Goal: Transaction & Acquisition: Purchase product/service

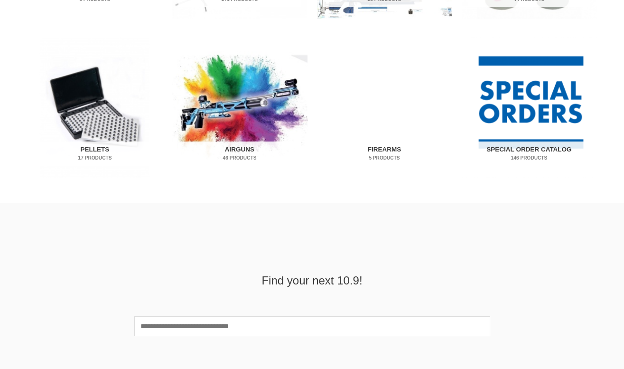
scroll to position [625, 0]
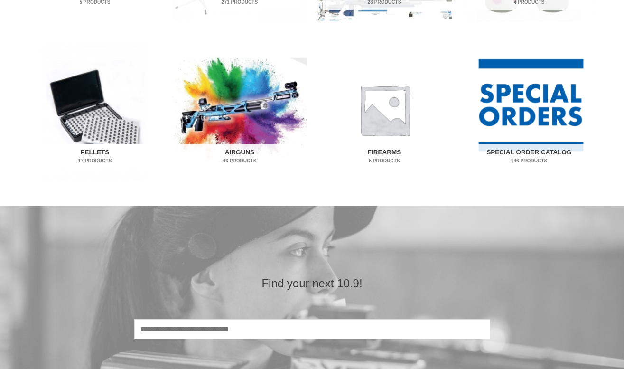
click at [94, 156] on h2 "Pellets 17 Products" at bounding box center [95, 156] width 122 height 25
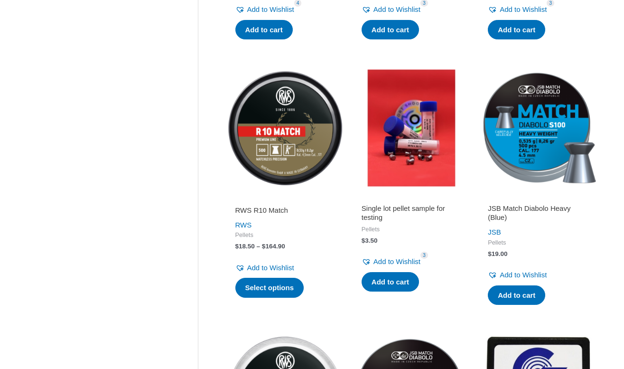
scroll to position [443, 0]
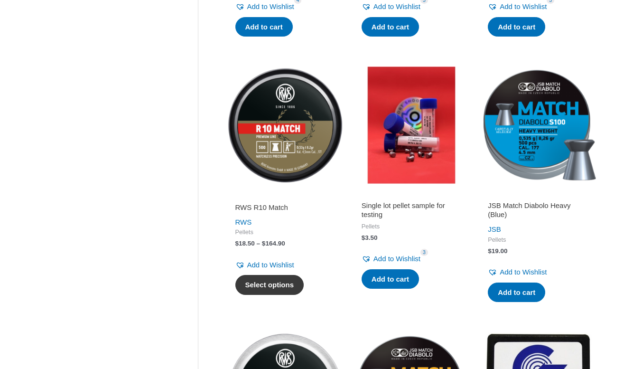
click at [268, 282] on link "Select options" at bounding box center [269, 285] width 69 height 20
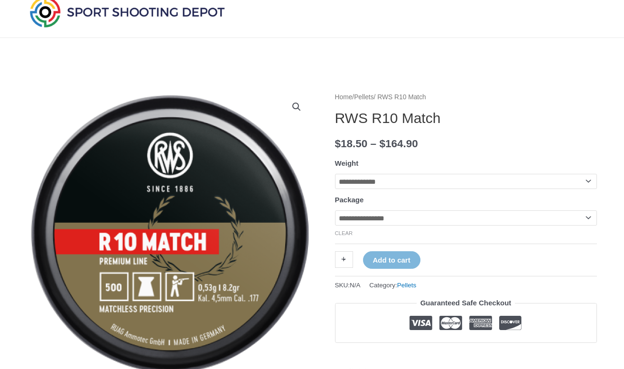
scroll to position [51, 0]
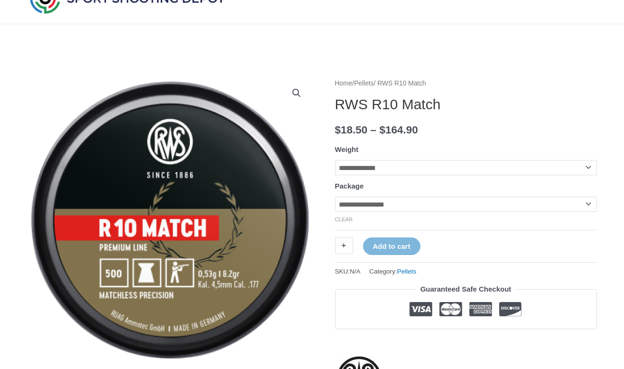
select select "**********"
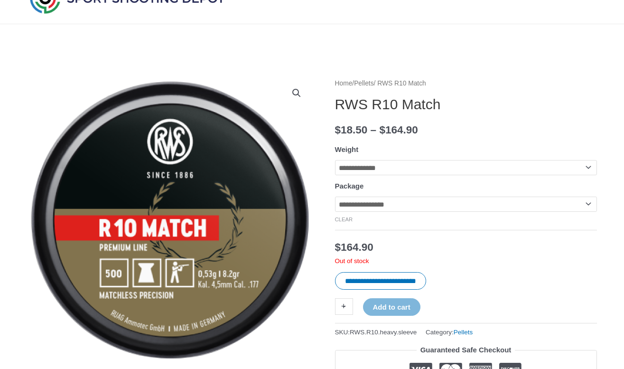
select select "**********"
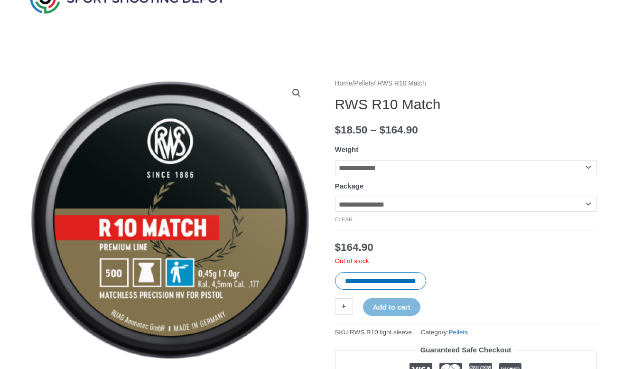
select select "***"
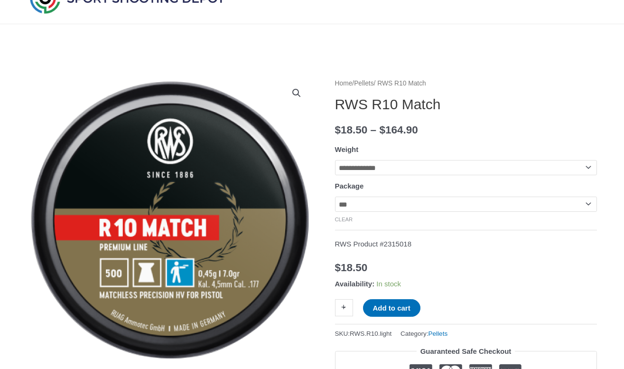
select select "**********"
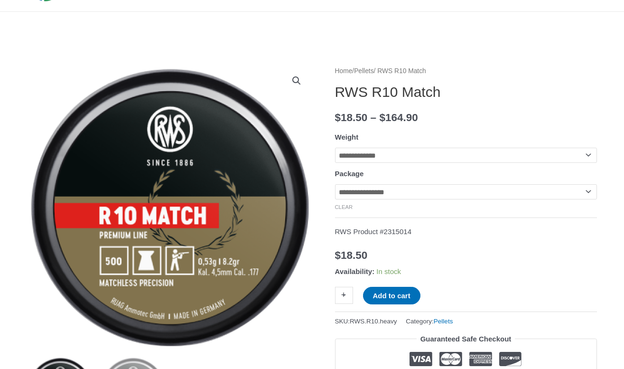
scroll to position [78, 0]
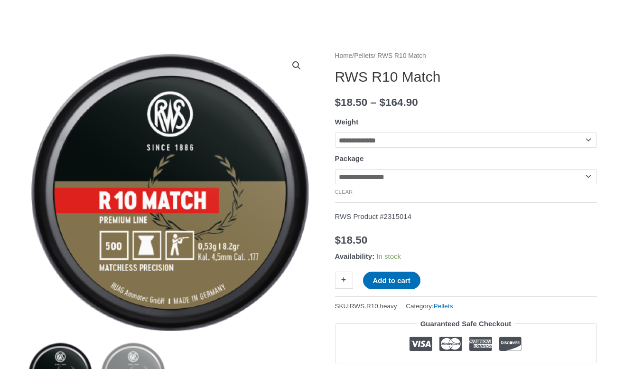
click at [344, 283] on link "+" at bounding box center [344, 280] width 18 height 17
click at [398, 282] on button "Add to cart" at bounding box center [391, 281] width 57 height 18
click at [455, 280] on link "View cart" at bounding box center [449, 280] width 35 height 16
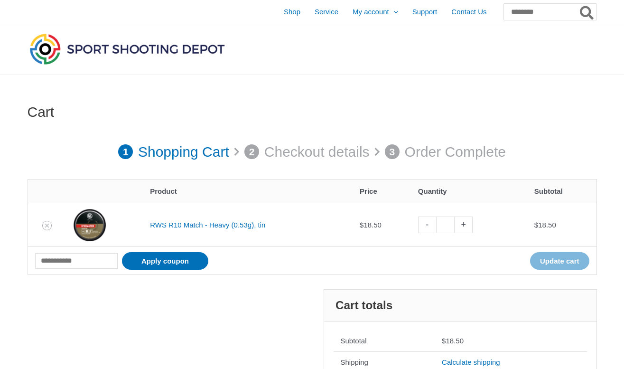
click at [469, 223] on link "+" at bounding box center [464, 225] width 18 height 17
type input "*"
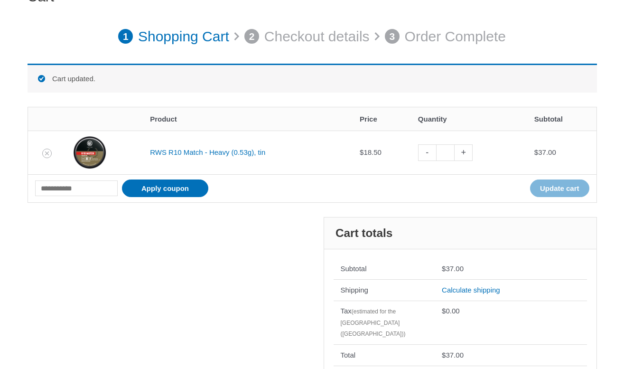
scroll to position [131, 0]
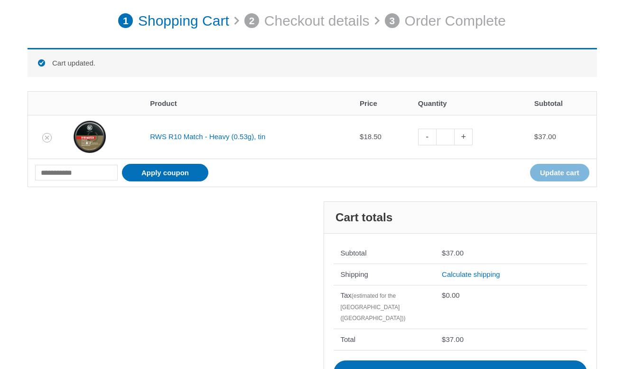
click at [471, 137] on link "+" at bounding box center [464, 137] width 18 height 17
type input "*"
click at [471, 137] on link "+" at bounding box center [464, 137] width 18 height 17
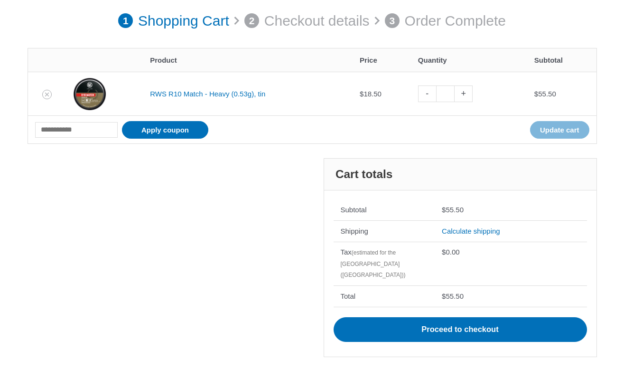
click at [470, 95] on link "+" at bounding box center [464, 93] width 18 height 17
click at [468, 94] on link "+" at bounding box center [464, 93] width 18 height 17
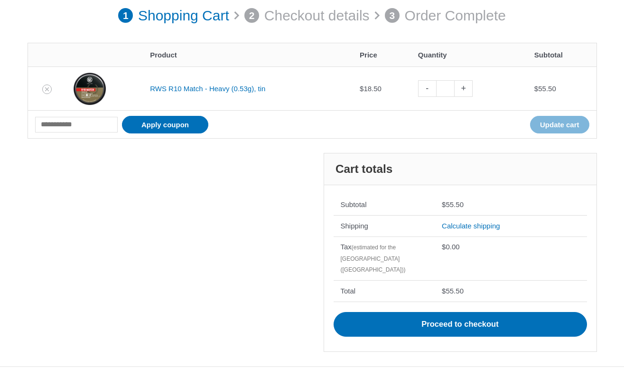
scroll to position [155, 0]
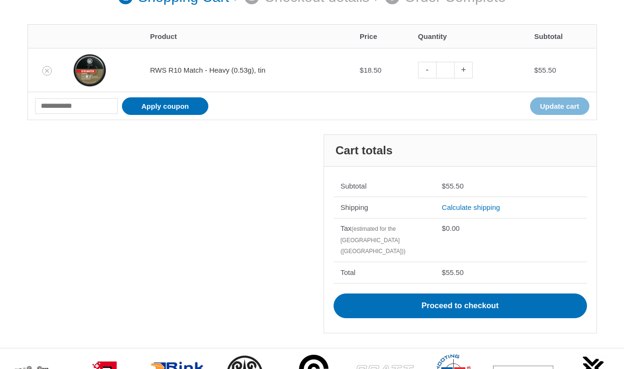
click at [225, 68] on link "RWS R10 Match - Heavy (0.53g), tin" at bounding box center [207, 70] width 115 height 8
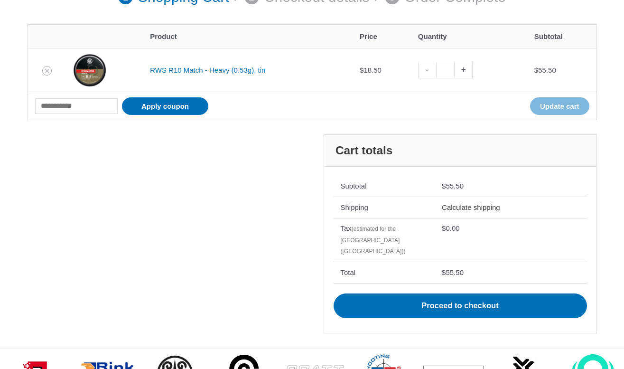
click at [480, 207] on link "Calculate shipping" at bounding box center [471, 207] width 58 height 8
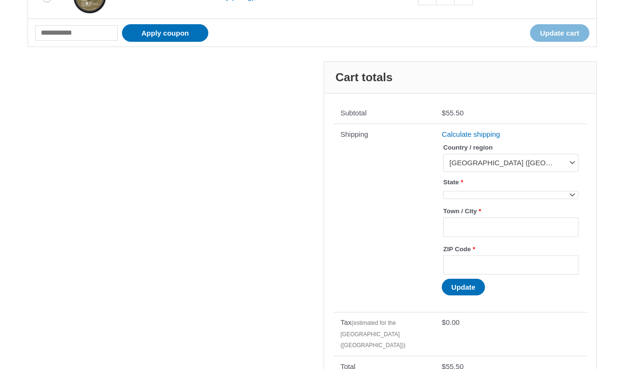
scroll to position [231, 0]
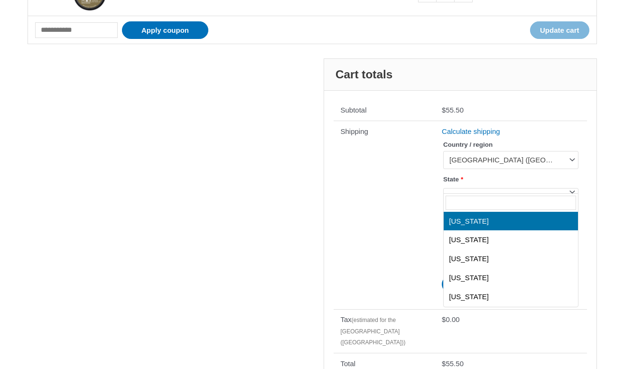
click at [576, 188] on span at bounding box center [572, 191] width 12 height 12
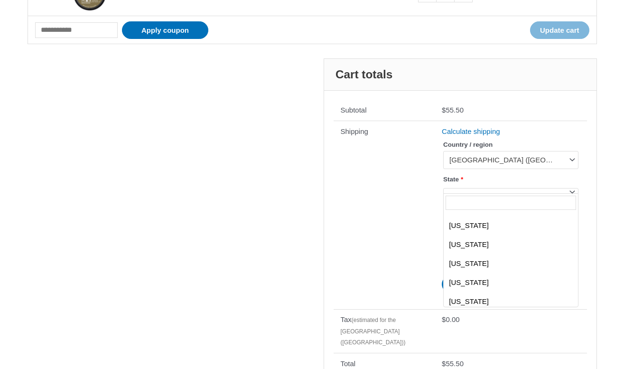
scroll to position [128, 0]
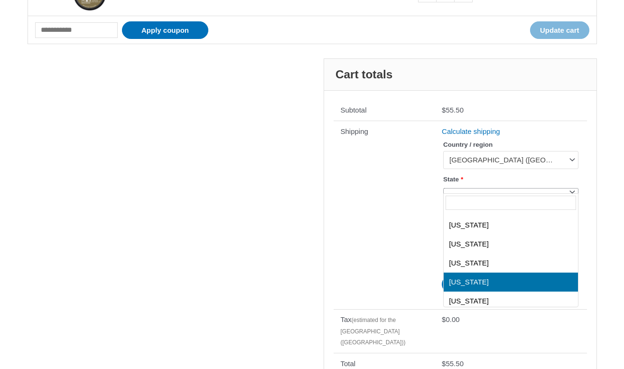
select select "**"
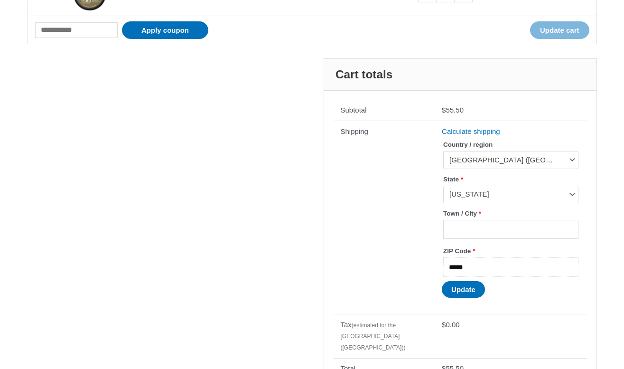
type input "*****"
type input "**********"
click at [371, 254] on th "Shipping" at bounding box center [385, 217] width 102 height 193
click at [461, 291] on button "Update" at bounding box center [463, 289] width 43 height 17
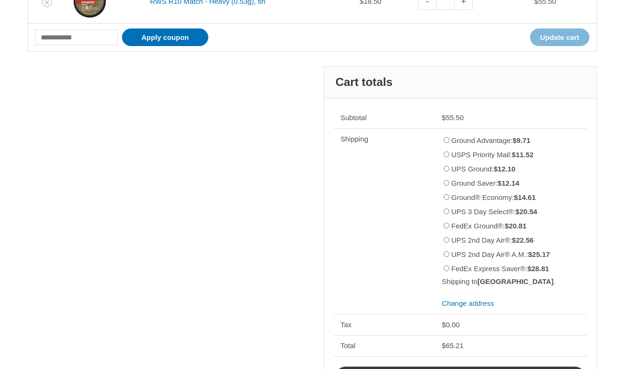
scroll to position [265, 0]
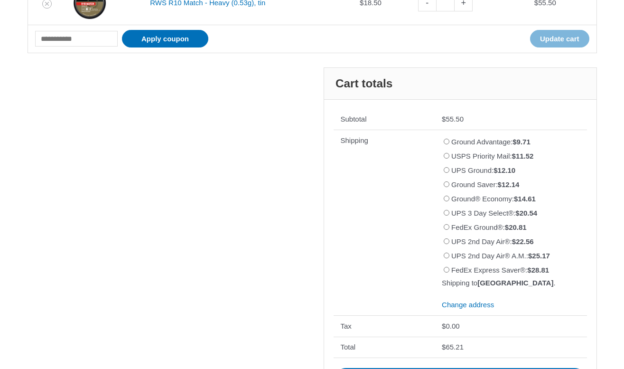
click at [450, 169] on li "UPS Ground: $ 12.10" at bounding box center [511, 171] width 138 height 14
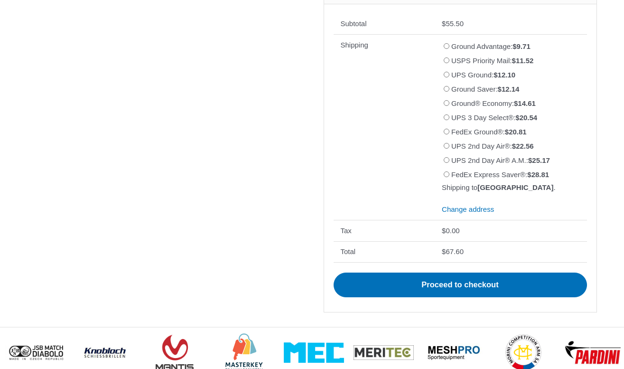
scroll to position [361, 0]
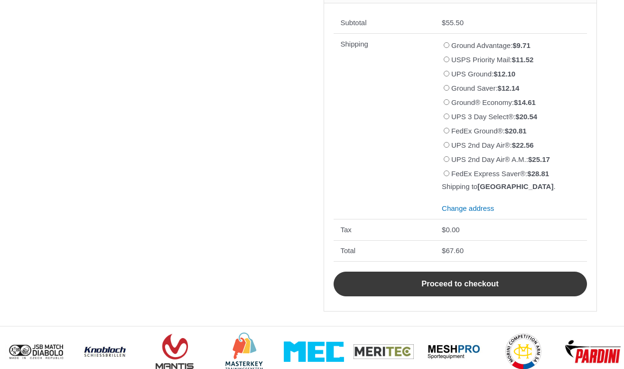
click at [436, 279] on link "Proceed to checkout" at bounding box center [461, 284] width 254 height 25
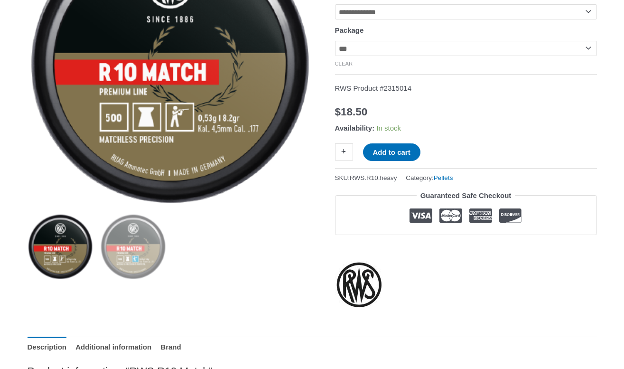
scroll to position [205, 0]
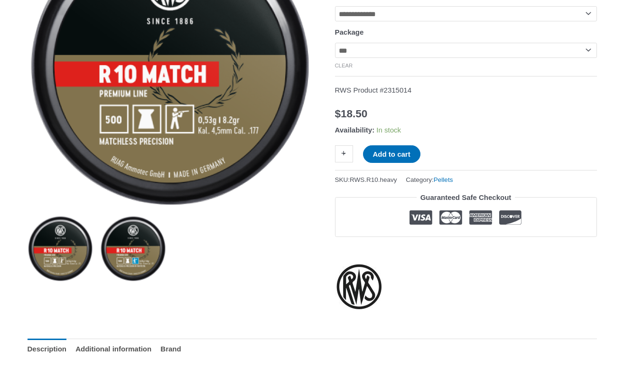
click at [139, 246] on img at bounding box center [133, 249] width 66 height 66
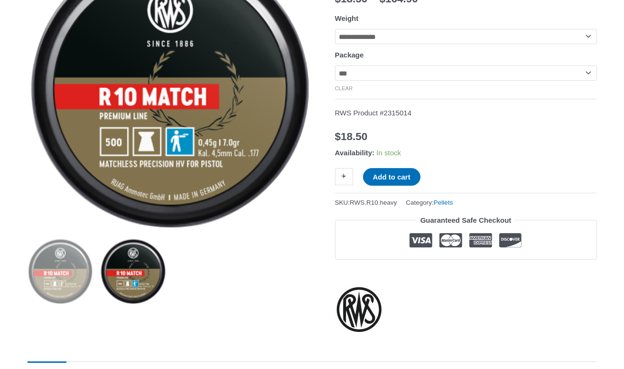
scroll to position [181, 0]
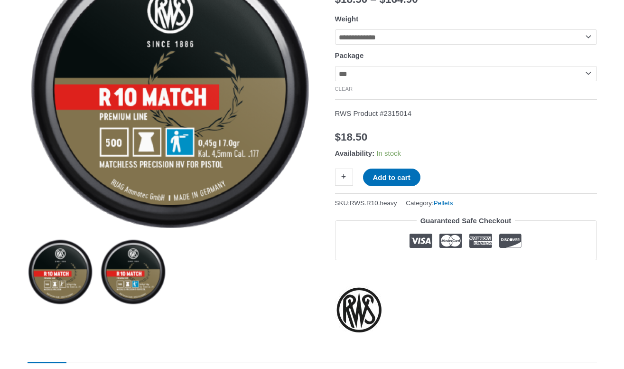
click at [51, 281] on img at bounding box center [61, 272] width 66 height 66
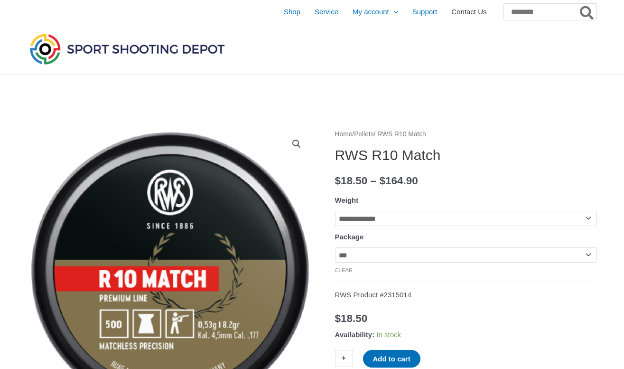
scroll to position [0, 0]
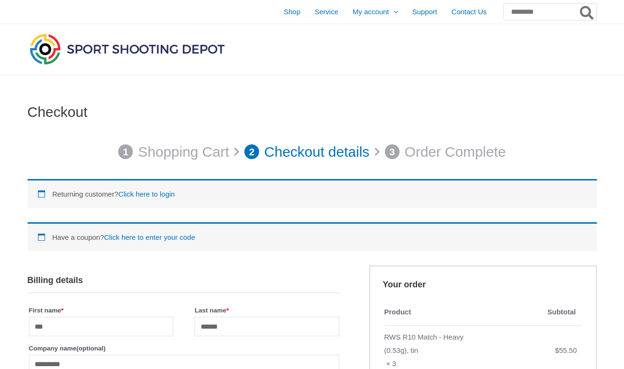
select select "**"
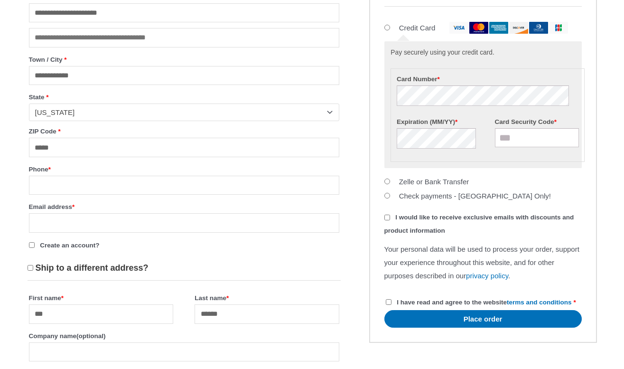
scroll to position [424, 0]
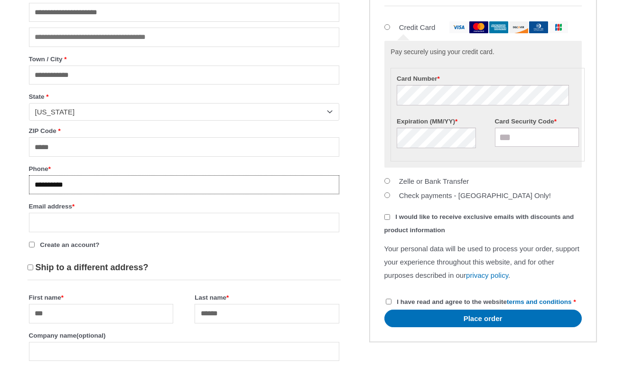
type input "**********"
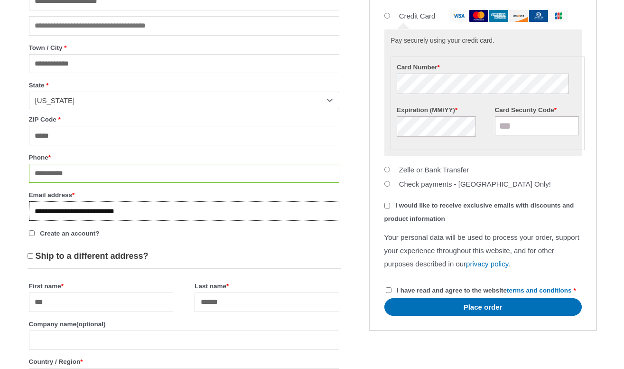
scroll to position [440, 0]
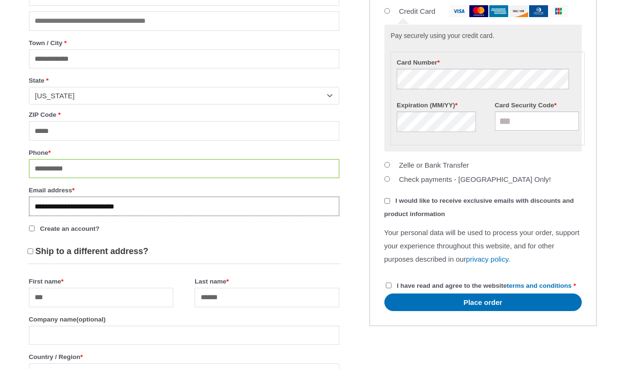
type input "**********"
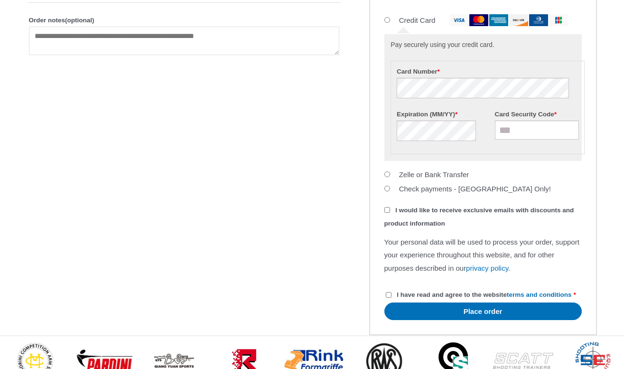
scroll to position [702, 0]
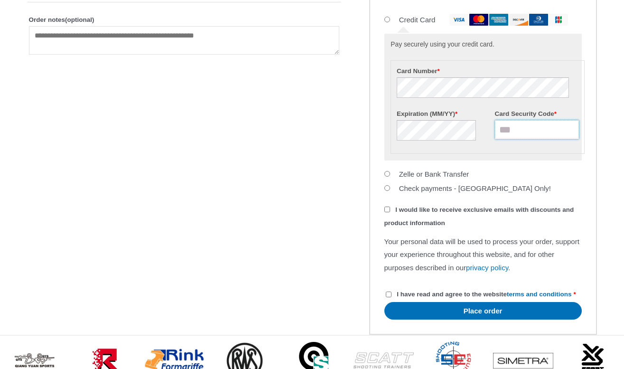
type input "***"
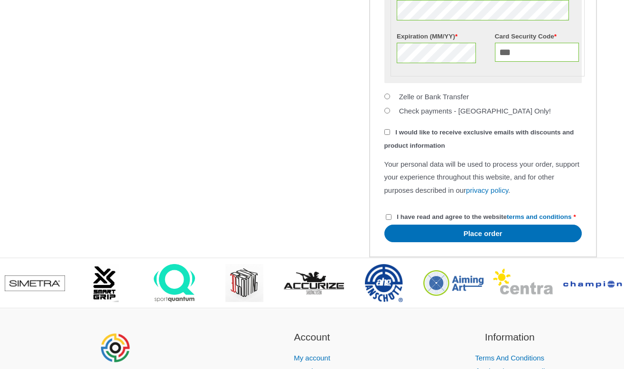
scroll to position [780, 0]
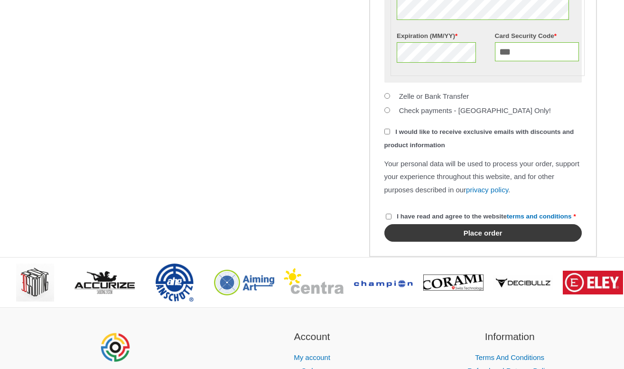
click at [492, 242] on button "Place order" at bounding box center [484, 233] width 198 height 18
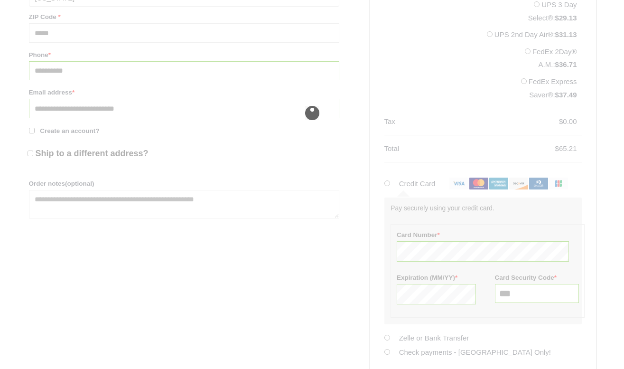
scroll to position [537, 0]
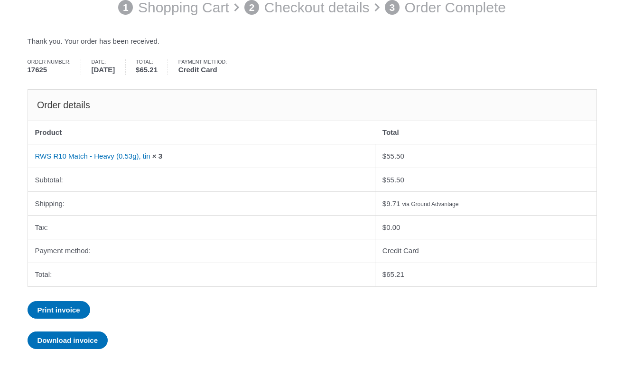
scroll to position [148, 0]
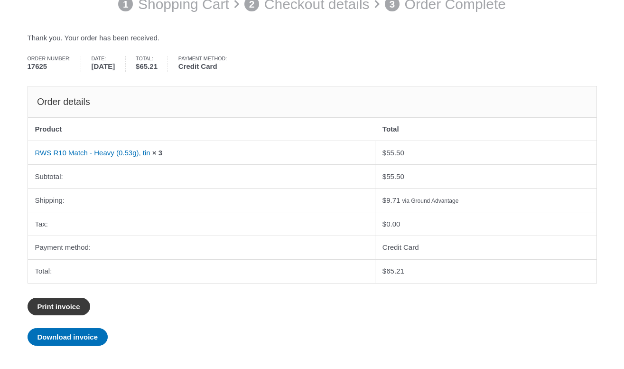
click at [69, 300] on link "Print invoice" at bounding box center [59, 307] width 63 height 18
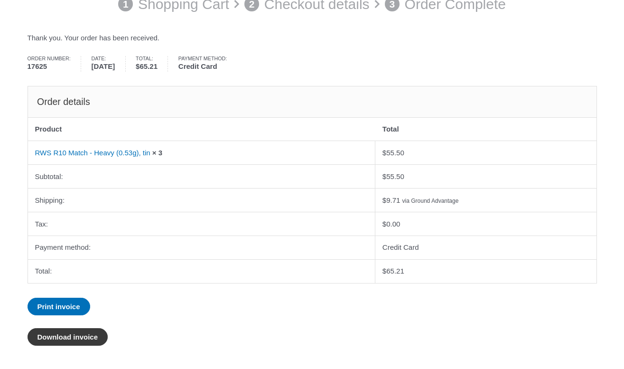
click at [86, 334] on link "Download invoice" at bounding box center [68, 337] width 81 height 18
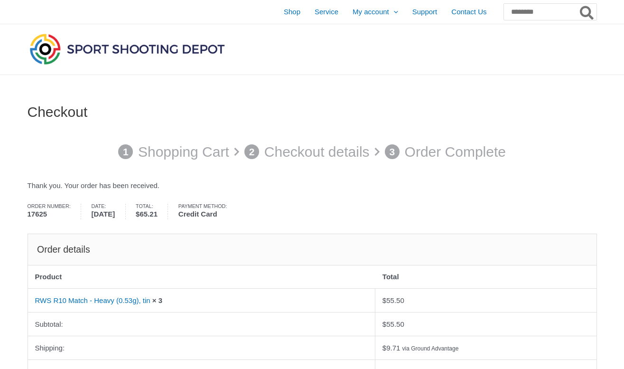
scroll to position [0, 0]
click at [100, 298] on link "RWS R10 Match - Heavy (0.53g), tin" at bounding box center [92, 300] width 115 height 8
